Goal: Information Seeking & Learning: Compare options

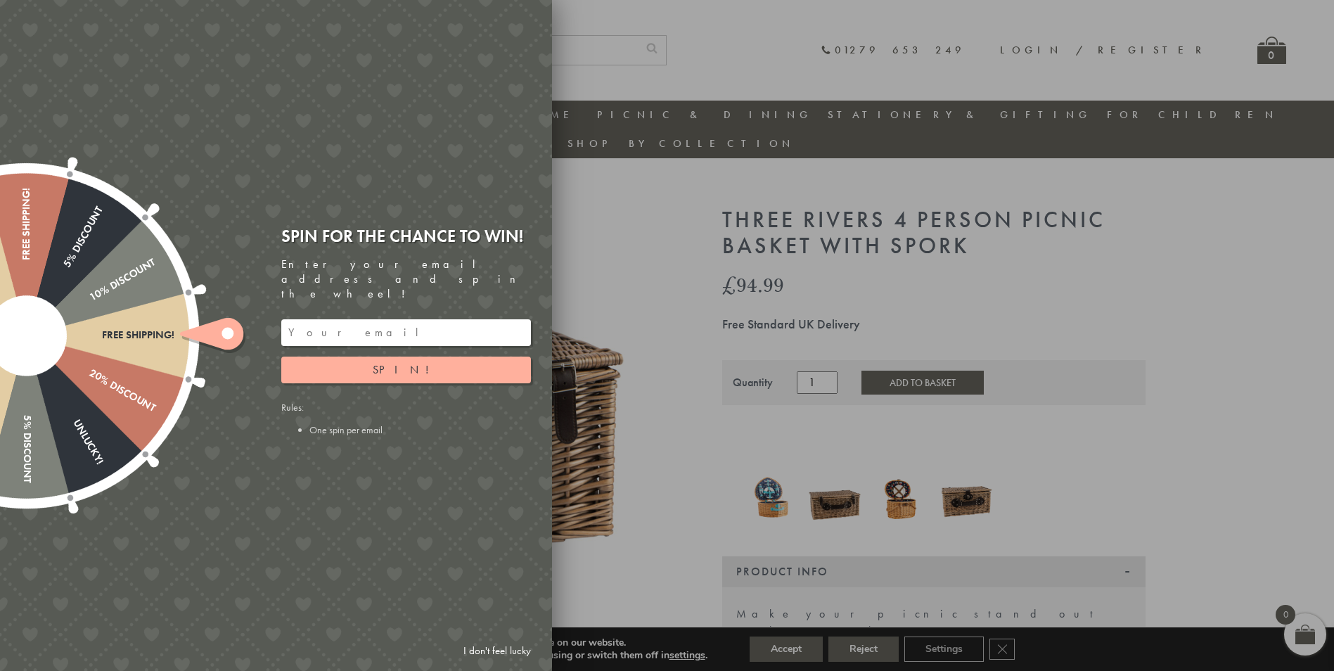
click at [756, 124] on div at bounding box center [667, 335] width 1334 height 671
click at [487, 642] on link "I don't feel lucky" at bounding box center [497, 651] width 82 height 26
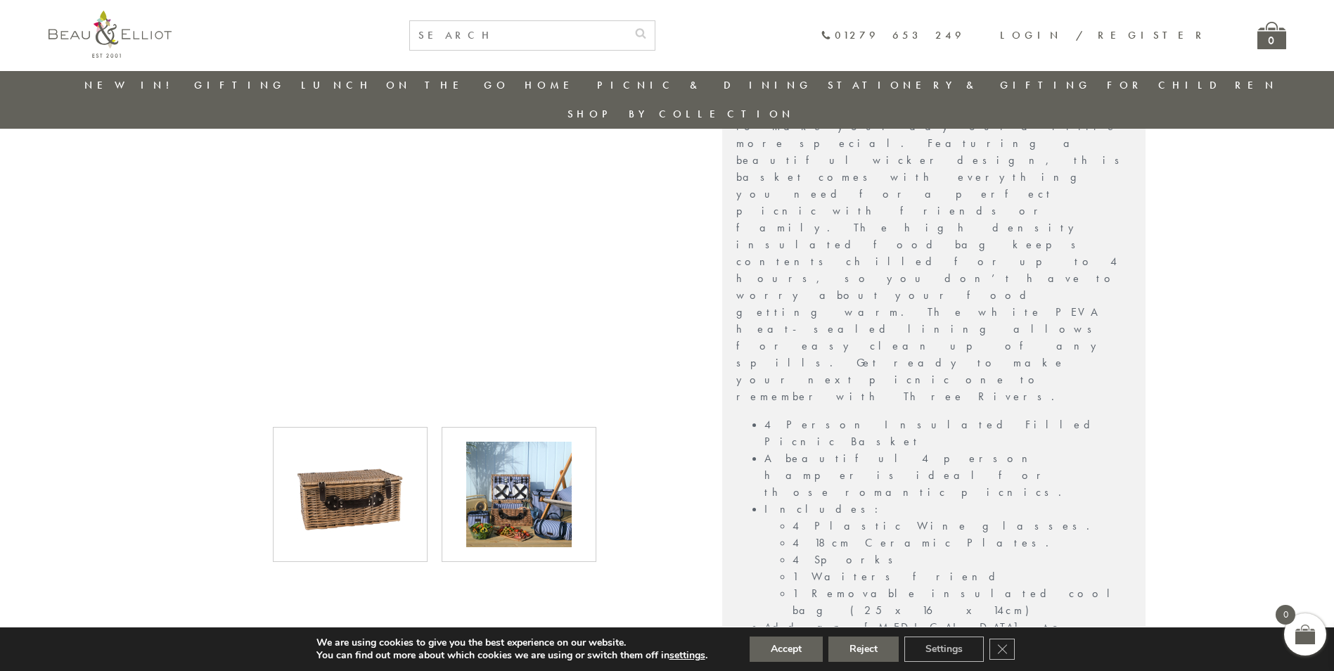
scroll to position [533, 0]
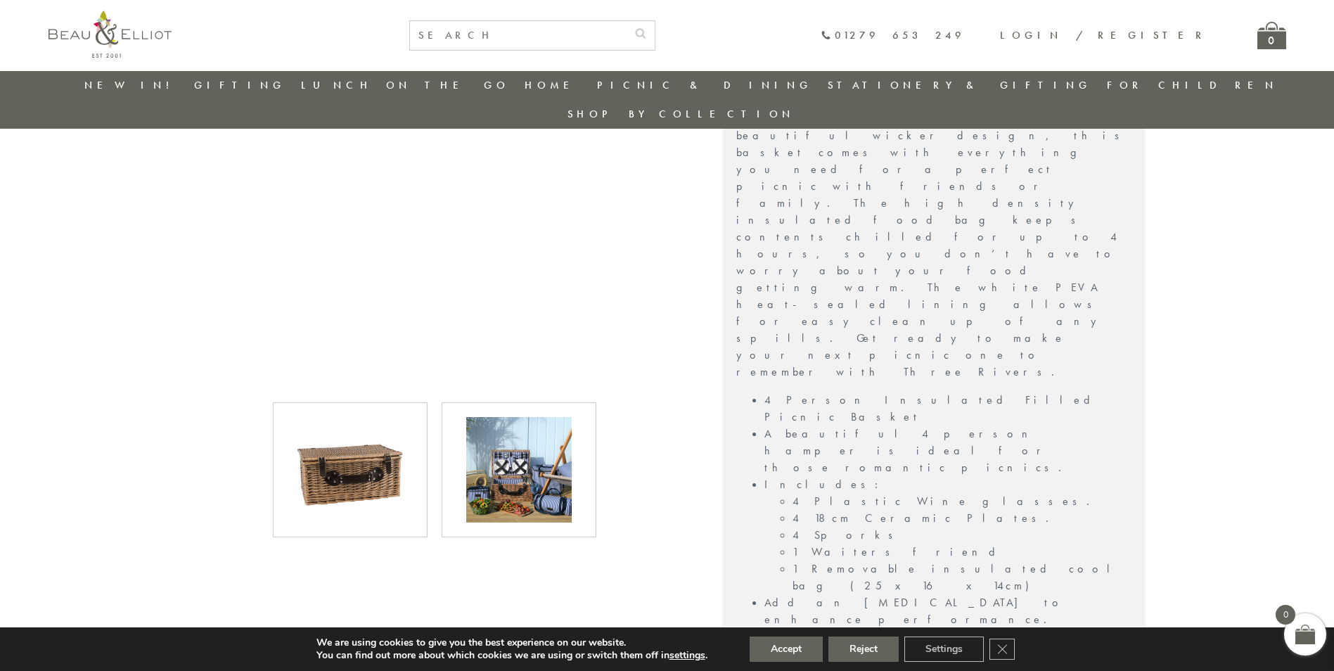
click at [532, 454] on img at bounding box center [519, 470] width 106 height 106
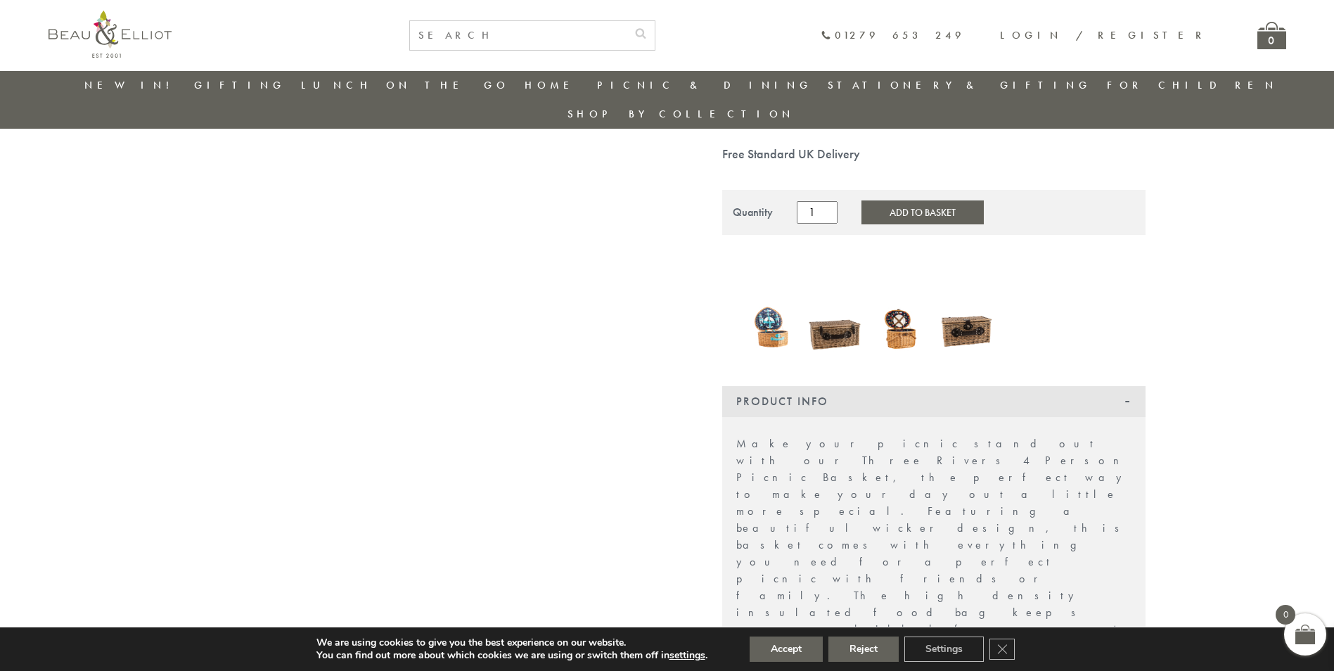
scroll to position [111, 0]
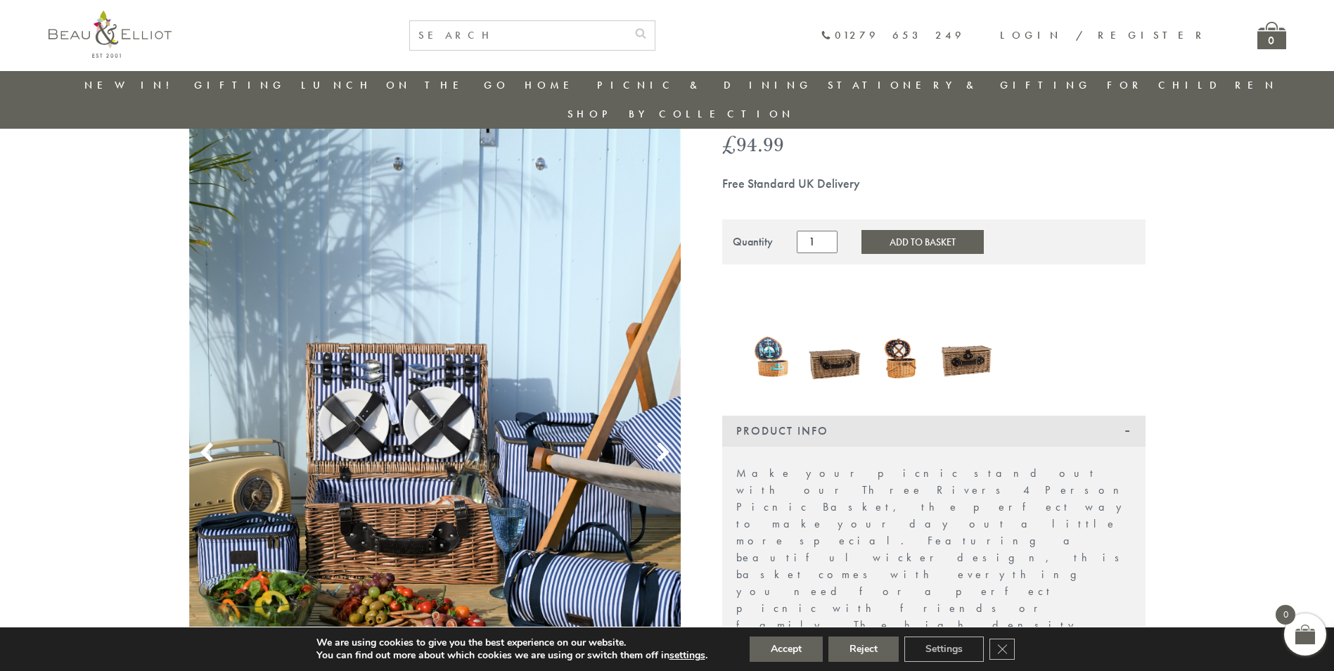
click at [900, 332] on img at bounding box center [901, 358] width 52 height 52
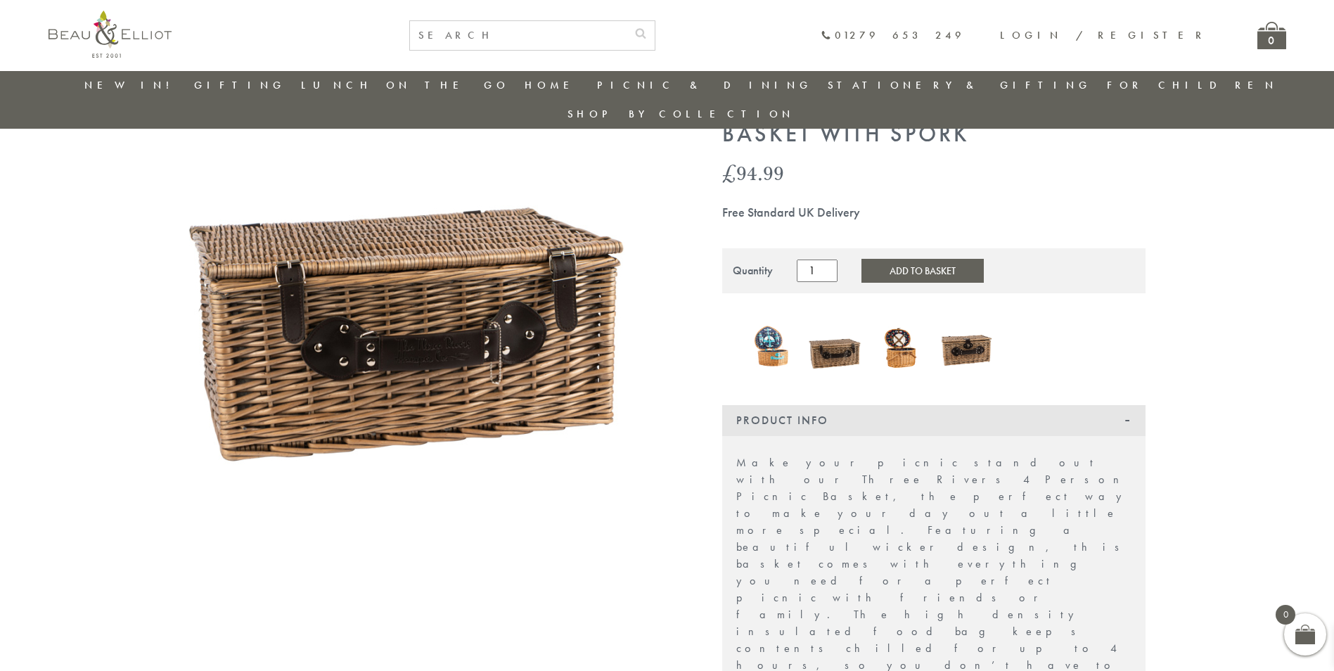
scroll to position [82, 0]
